Goal: Task Accomplishment & Management: Use online tool/utility

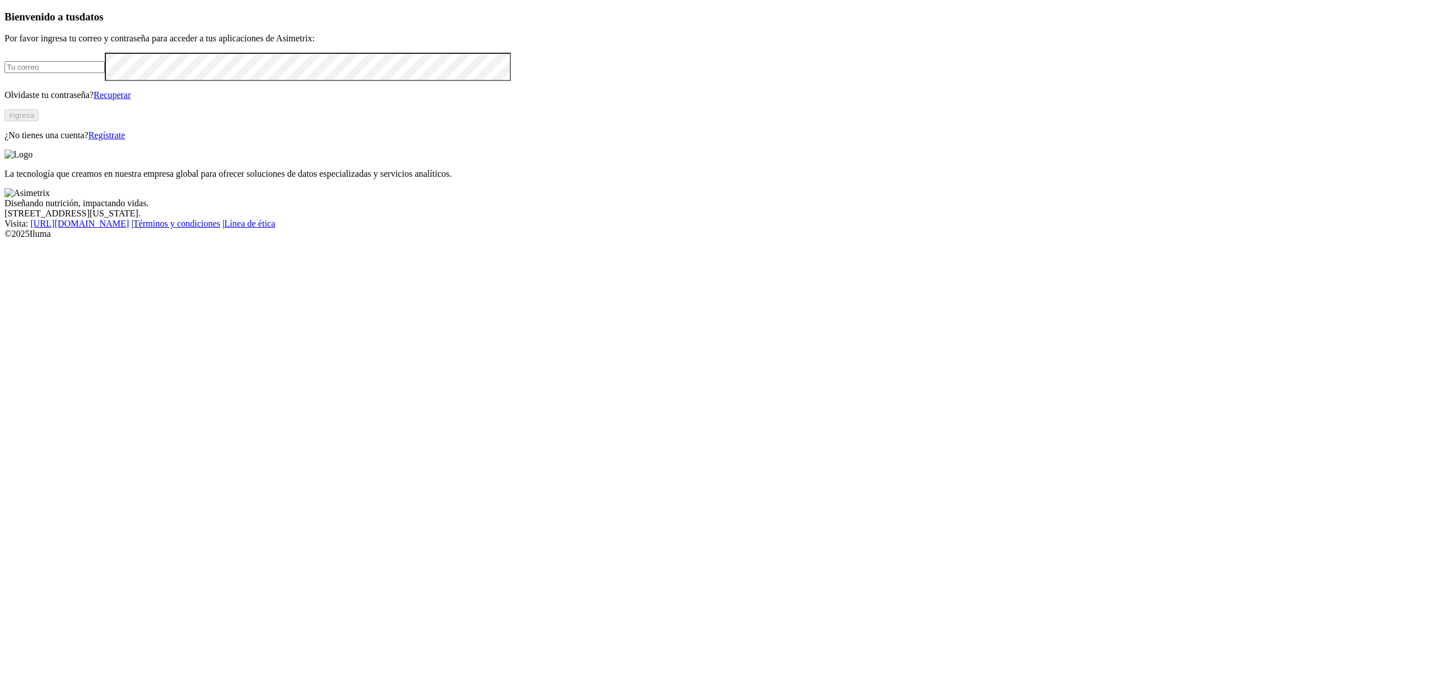
type input "[EMAIL_ADDRESS][DOMAIN_NAME]"
click at [39, 121] on button "Ingresa" at bounding box center [22, 115] width 34 height 12
